Goal: Navigation & Orientation: Find specific page/section

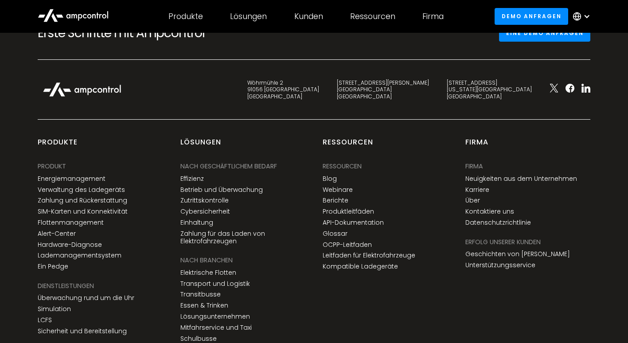
scroll to position [3086, 0]
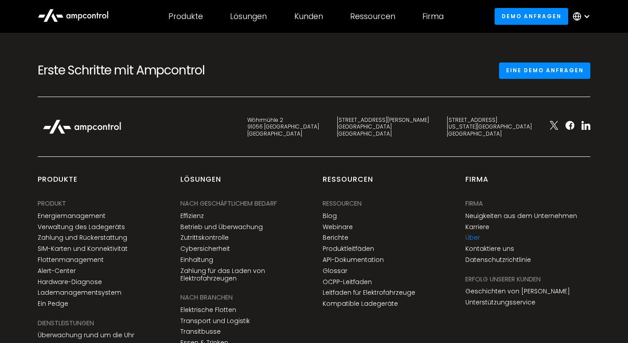
click at [468, 241] on link "Über" at bounding box center [472, 238] width 15 height 8
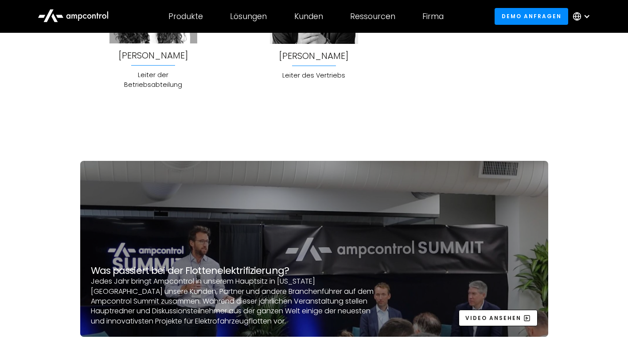
scroll to position [2303, 0]
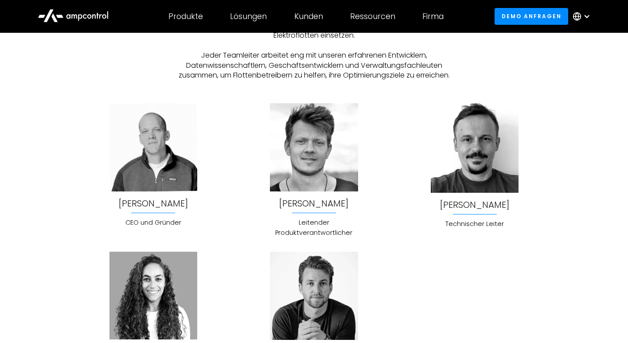
click at [151, 199] on div "[PERSON_NAME]" at bounding box center [153, 204] width 70 height 10
click at [305, 200] on div "[PERSON_NAME]" at bounding box center [314, 204] width 70 height 10
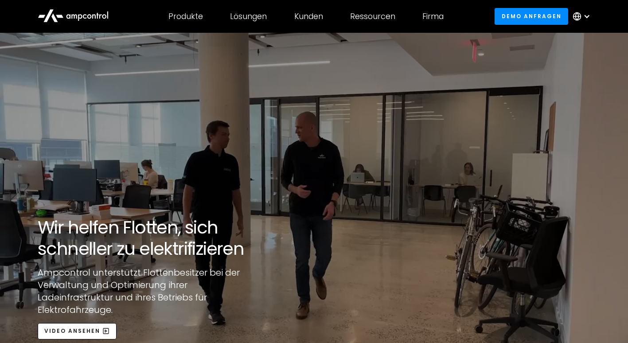
scroll to position [0, 0]
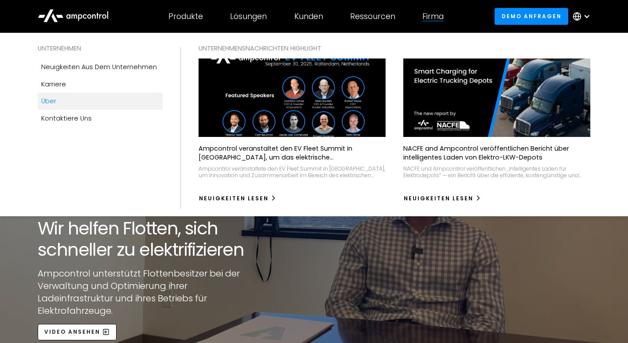
click at [435, 17] on div "Firma" at bounding box center [432, 17] width 21 height 10
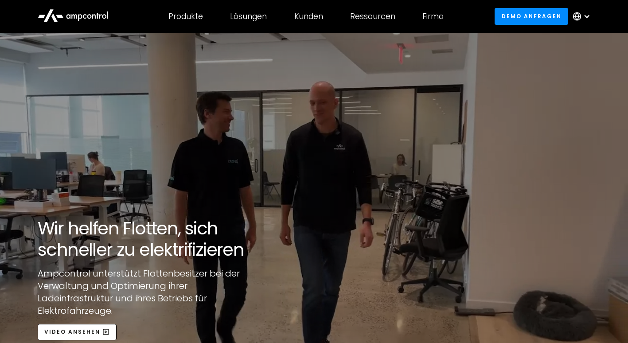
click at [436, 21] on div at bounding box center [432, 21] width 21 height 0
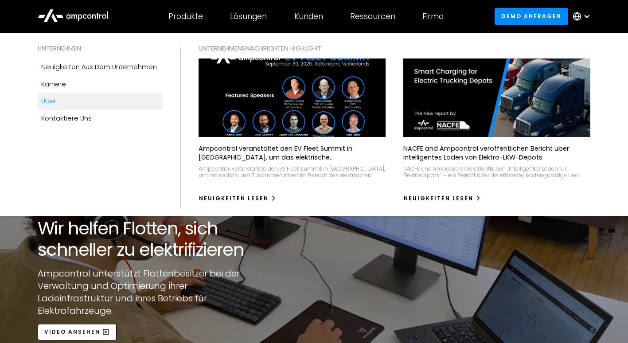
click at [54, 100] on div "Über" at bounding box center [48, 101] width 15 height 10
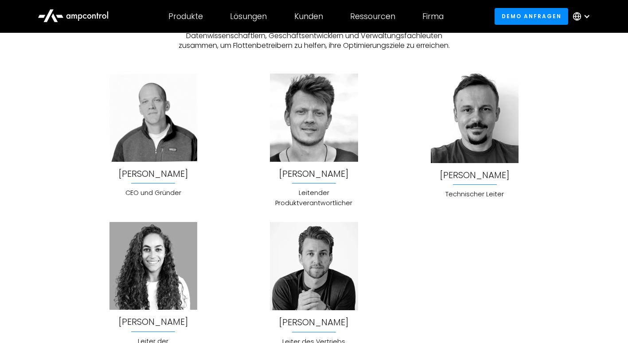
scroll to position [2393, 0]
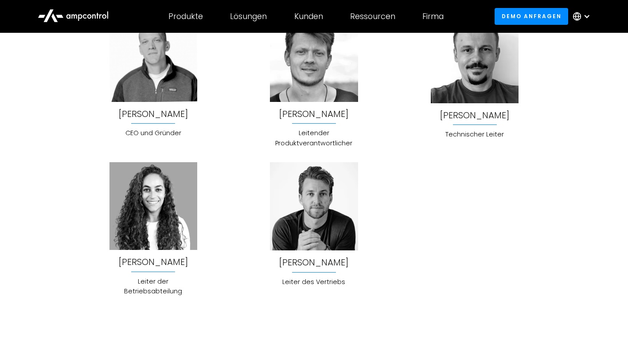
click at [320, 265] on div "Dennis McGovern" at bounding box center [314, 262] width 70 height 10
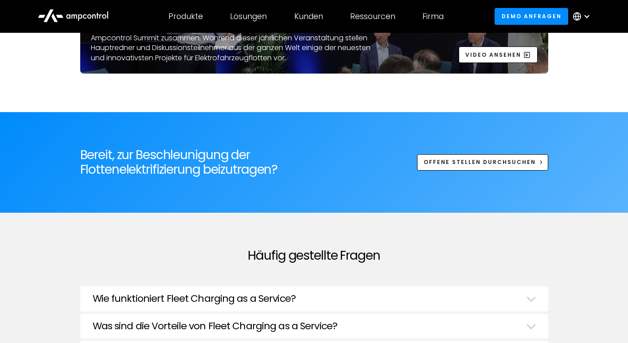
scroll to position [2880, 0]
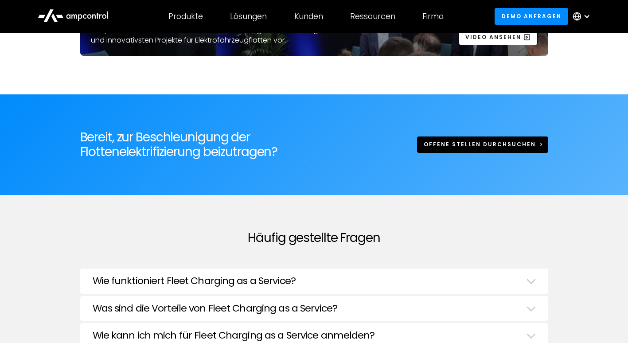
click at [477, 136] on link "Offene Stellen durchsuchen" at bounding box center [482, 144] width 131 height 16
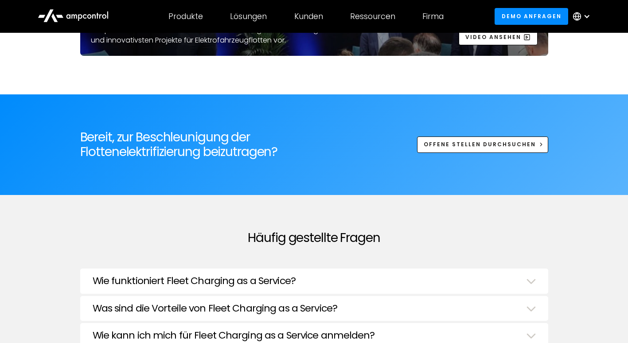
click at [433, 16] on div "Firma" at bounding box center [432, 17] width 21 height 10
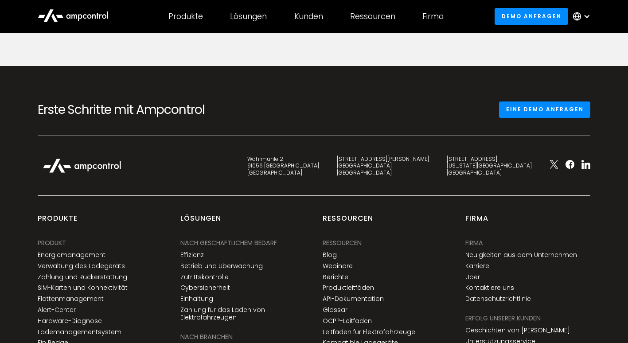
scroll to position [3235, 0]
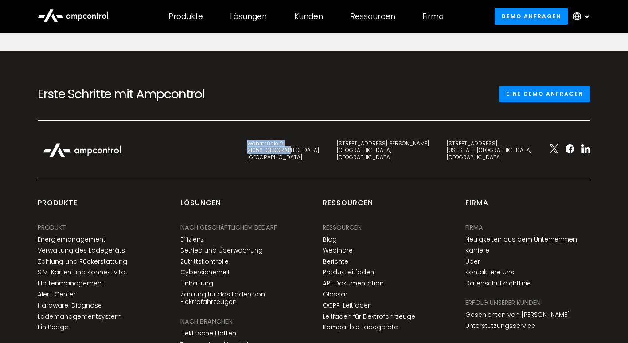
drag, startPoint x: 355, startPoint y: 132, endPoint x: 398, endPoint y: 140, distance: 43.2
click at [328, 140] on div "Wöhrmühle 2 91056 Erlangen Germany" at bounding box center [283, 150] width 90 height 21
drag, startPoint x: 398, startPoint y: 140, endPoint x: 370, endPoint y: 139, distance: 28.4
